Goal: Task Accomplishment & Management: Complete application form

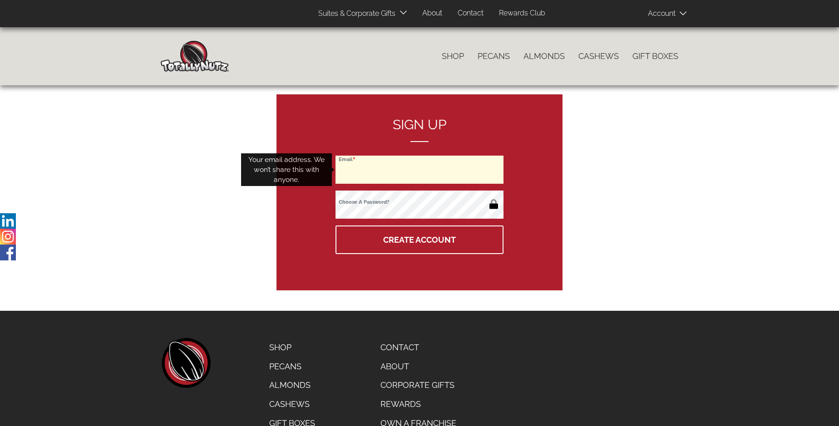
click at [419, 170] on input "Email" at bounding box center [419, 170] width 168 height 28
type input "[EMAIL_ADDRESS][PERSON_NAME][DOMAIN_NAME]"
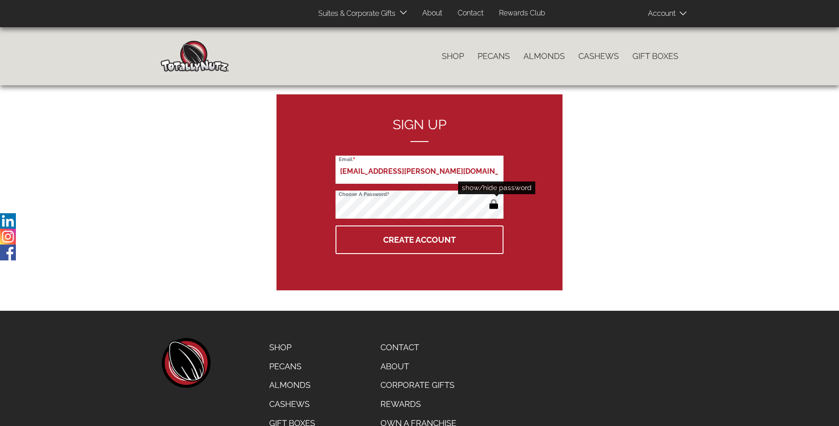
click at [493, 205] on button "button" at bounding box center [493, 205] width 15 height 15
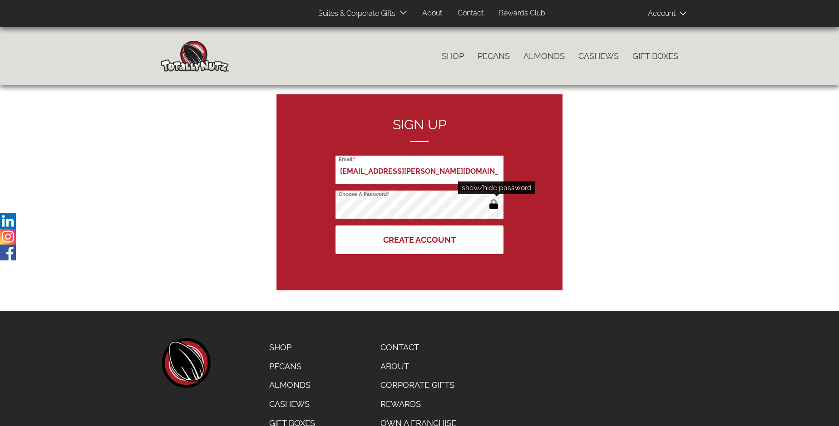
click at [419, 240] on button "Create Account" at bounding box center [419, 240] width 168 height 29
